Goal: Information Seeking & Learning: Learn about a topic

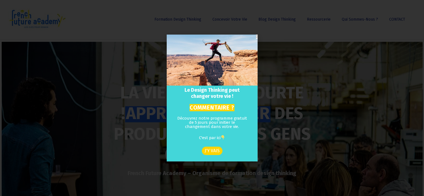
click at [277, 30] on div "Le Design Thinking peut changer votre vie ! COMMENTAIRE ? Découvrez notre progr…" at bounding box center [212, 98] width 424 height 196
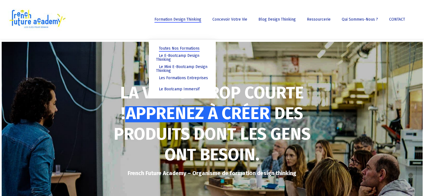
click at [184, 48] on font "Toutes nos formations" at bounding box center [179, 48] width 41 height 5
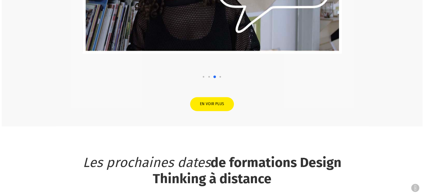
scroll to position [961, 0]
